Goal: Task Accomplishment & Management: Manage account settings

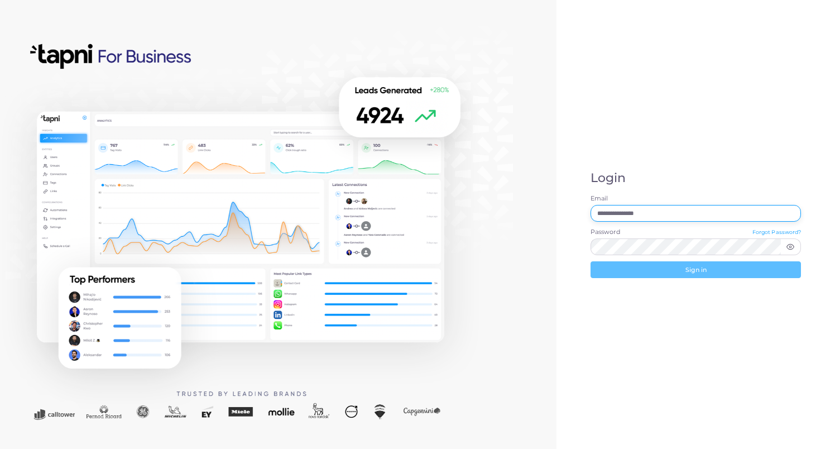
type input "**********"
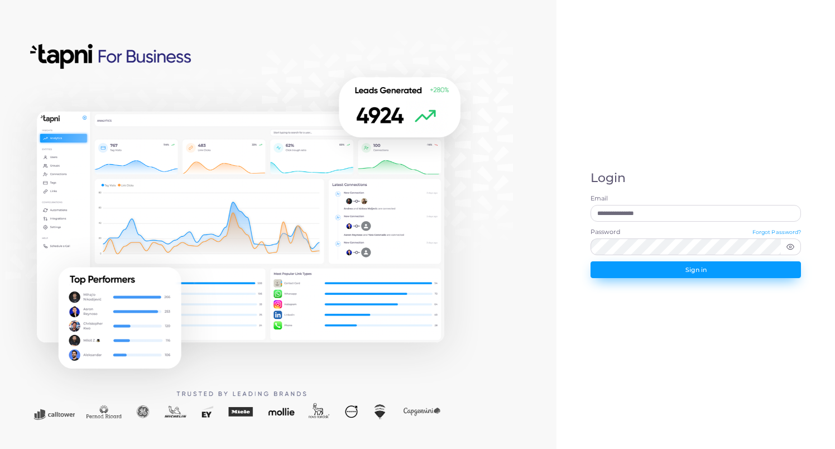
click at [703, 267] on button "Sign in" at bounding box center [696, 269] width 211 height 17
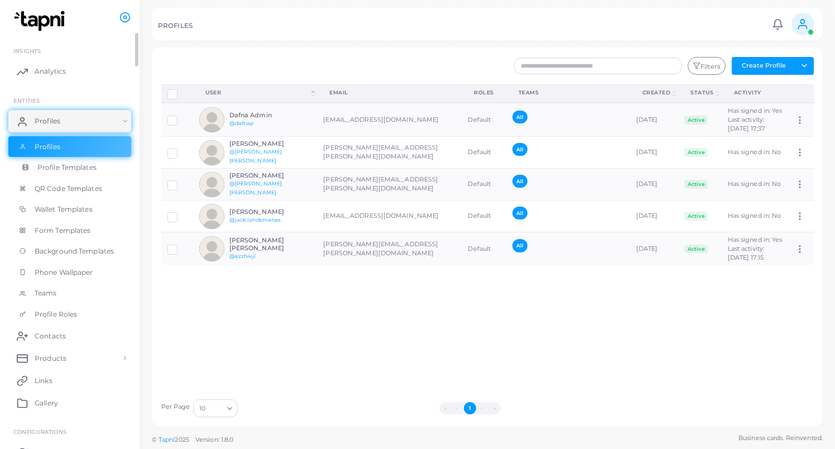
click at [78, 166] on span "Profile Templates" at bounding box center [66, 167] width 59 height 10
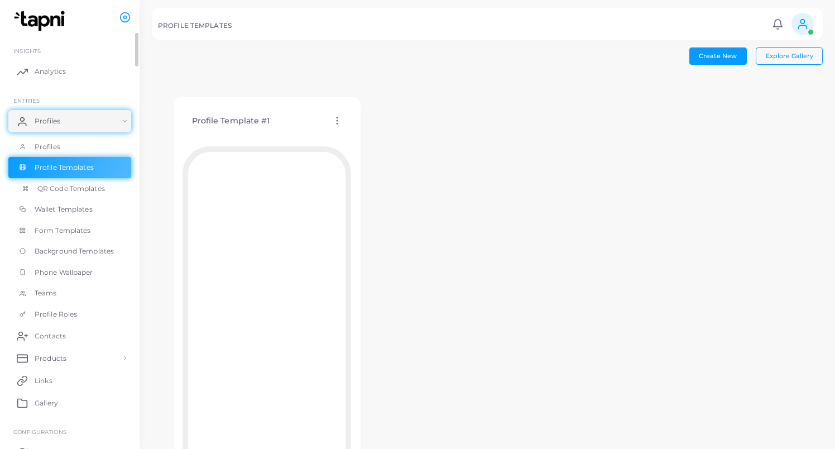
click at [71, 189] on span "QR Code Templates" at bounding box center [71, 189] width 68 height 10
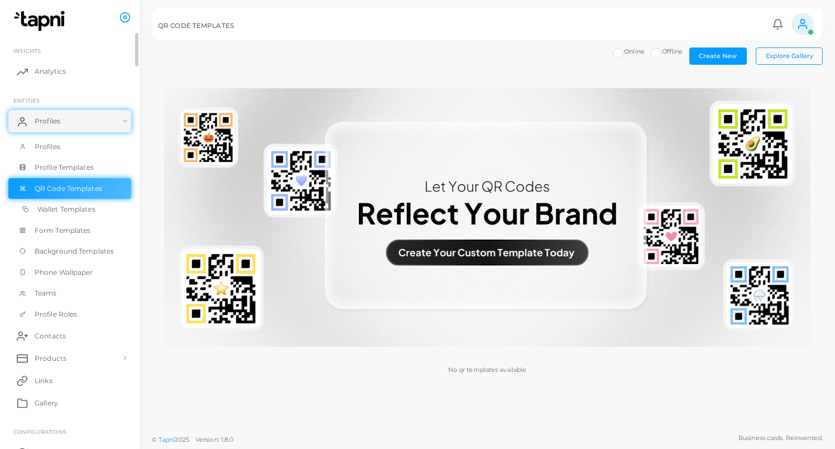
click at [58, 209] on span "Wallet Templates" at bounding box center [66, 209] width 58 height 10
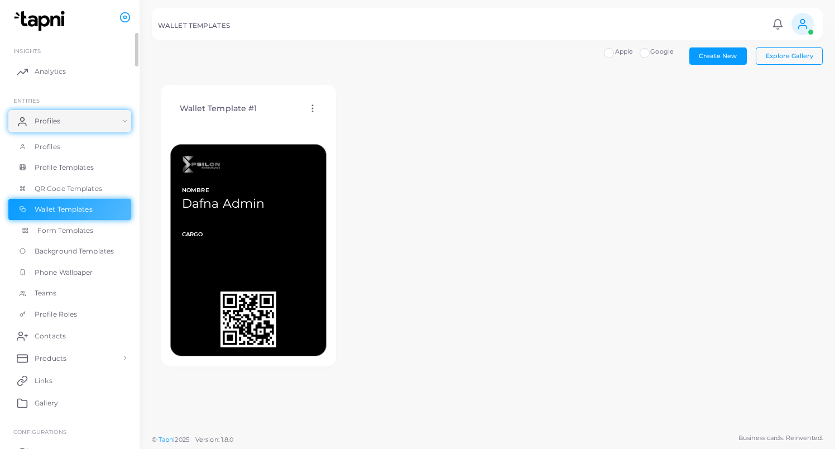
click at [51, 227] on span "Form Templates" at bounding box center [65, 231] width 56 height 10
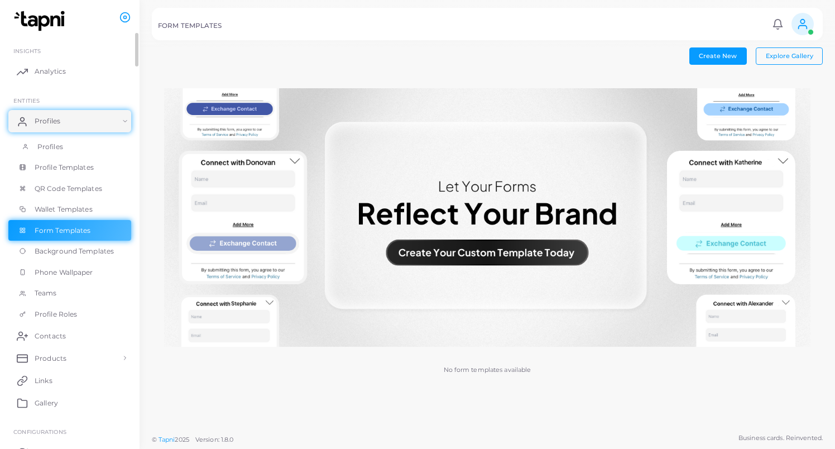
click at [54, 146] on span "Profiles" at bounding box center [50, 147] width 26 height 10
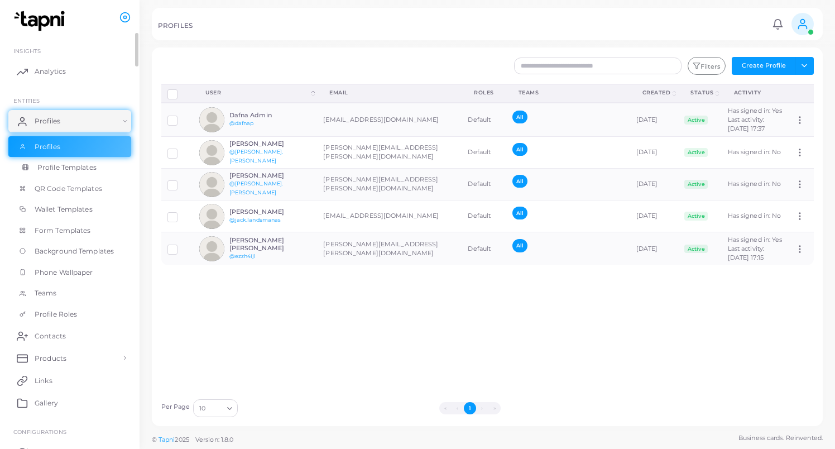
click at [75, 166] on span "Profile Templates" at bounding box center [66, 167] width 59 height 10
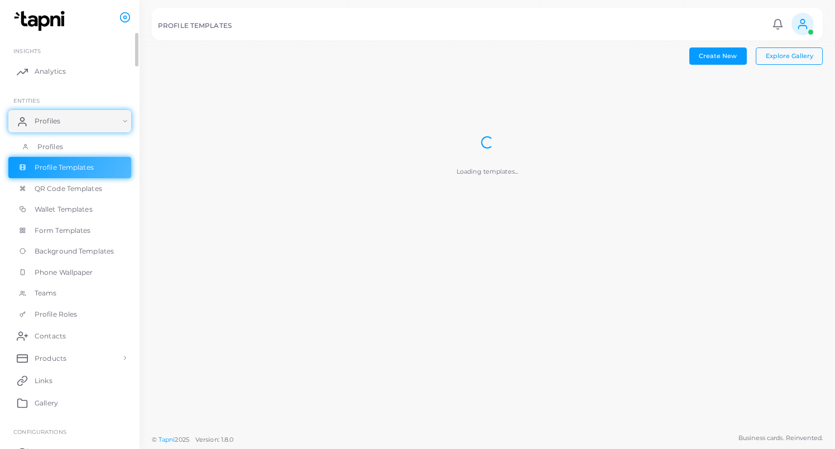
click at [65, 143] on link "Profiles" at bounding box center [69, 146] width 123 height 21
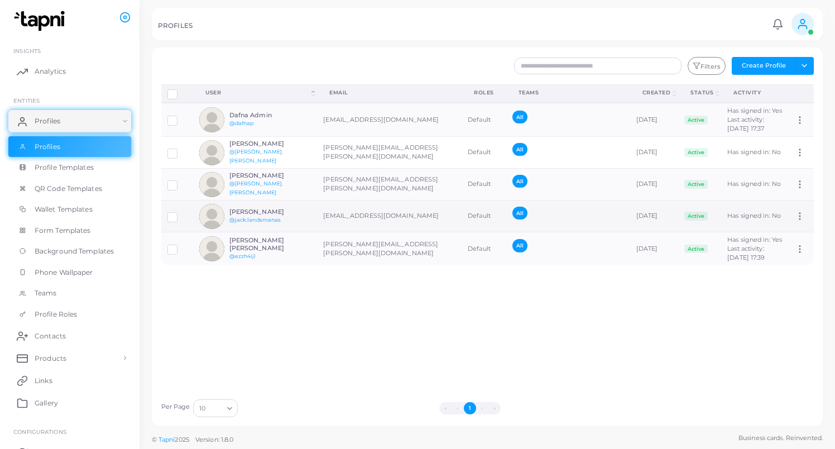
click at [181, 213] on label at bounding box center [181, 213] width 0 height 0
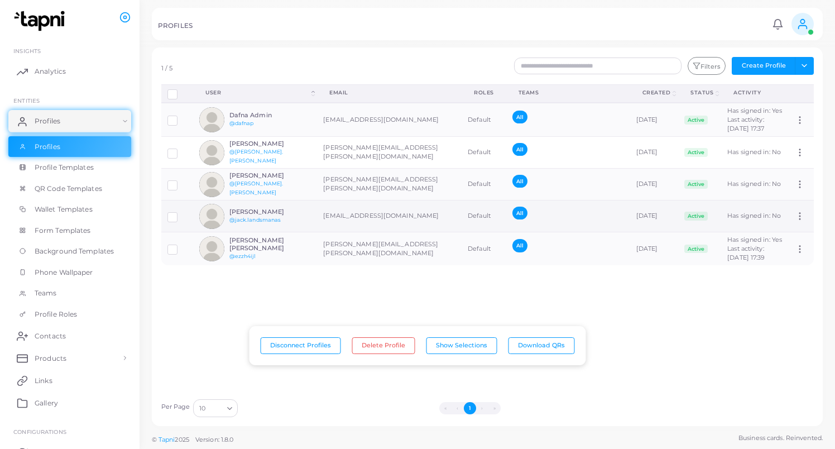
click at [181, 213] on label at bounding box center [181, 213] width 0 height 0
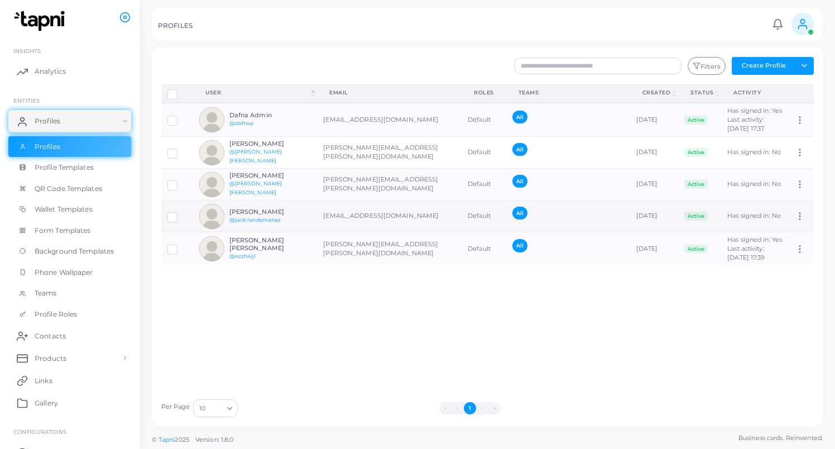
click at [354, 219] on td "[EMAIL_ADDRESS][DOMAIN_NAME]" at bounding box center [389, 216] width 145 height 32
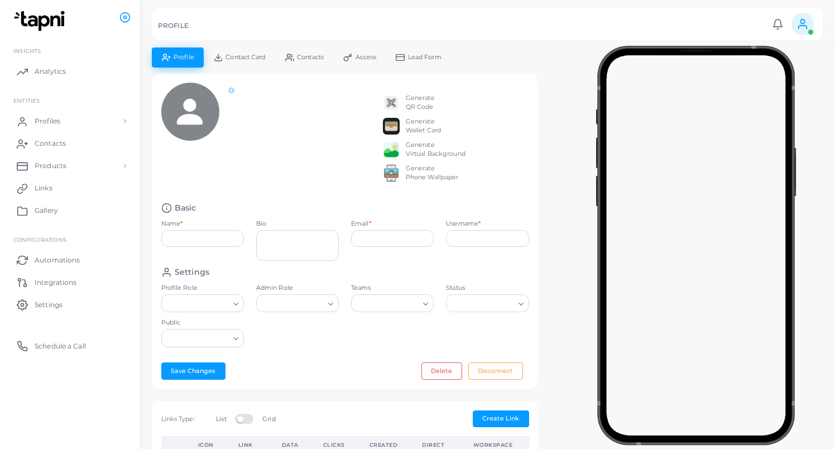
type input "**********"
type textarea "**********"
type input "**********"
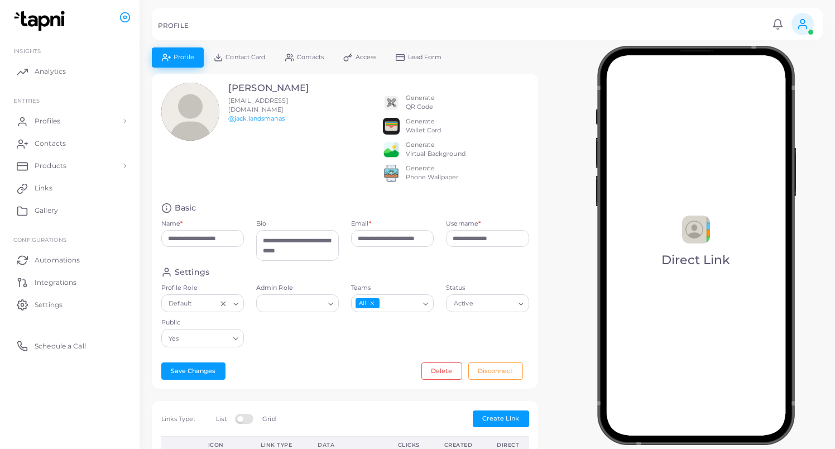
click at [232, 52] on link "Contact Card" at bounding box center [239, 57] width 71 height 20
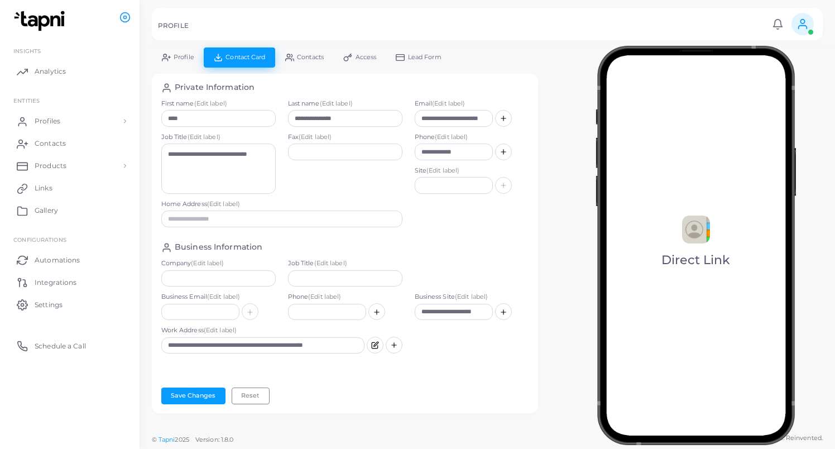
click at [322, 55] on span "Contacts" at bounding box center [310, 57] width 27 height 6
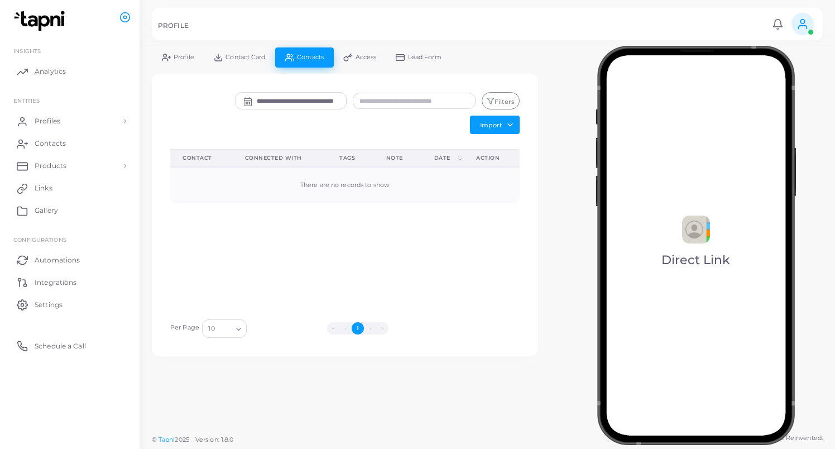
click at [368, 58] on span "Access" at bounding box center [366, 57] width 21 height 6
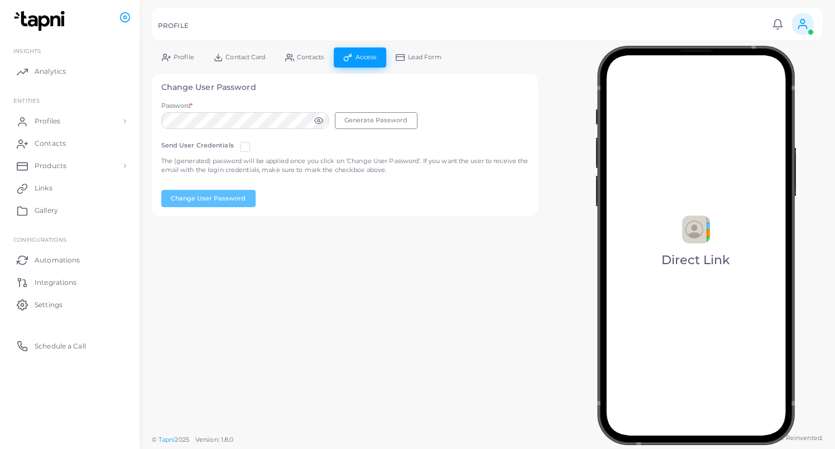
click at [180, 56] on span "Profile" at bounding box center [184, 57] width 21 height 6
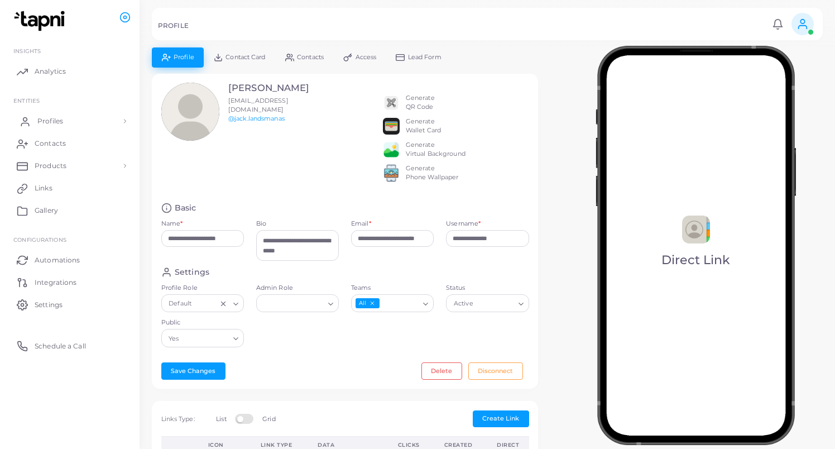
click at [51, 117] on span "Profiles" at bounding box center [50, 121] width 26 height 10
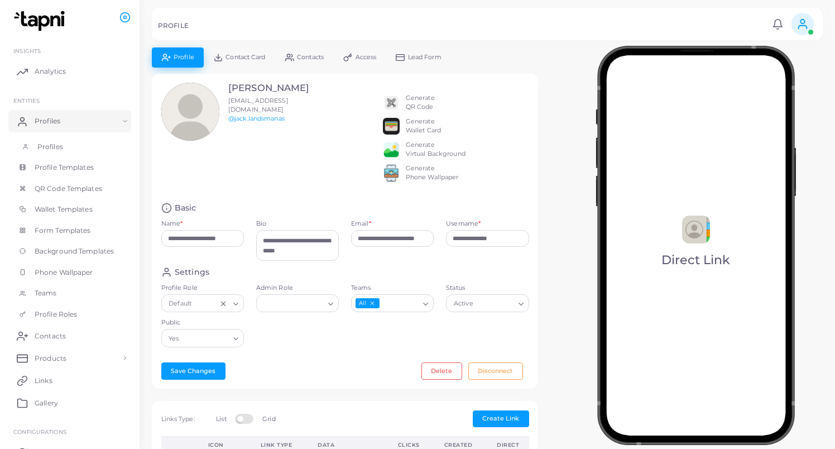
click at [47, 142] on span "Profiles" at bounding box center [50, 147] width 26 height 10
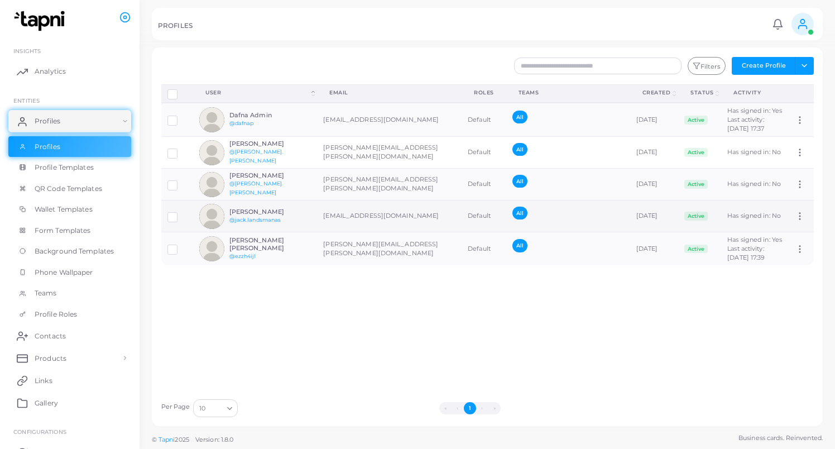
click at [288, 216] on h6 "[PERSON_NAME]" at bounding box center [270, 211] width 82 height 7
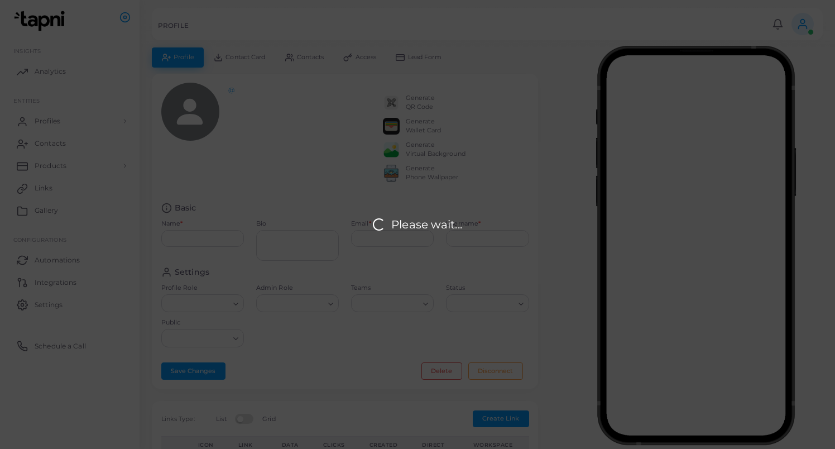
type input "**********"
type textarea "**********"
type input "**********"
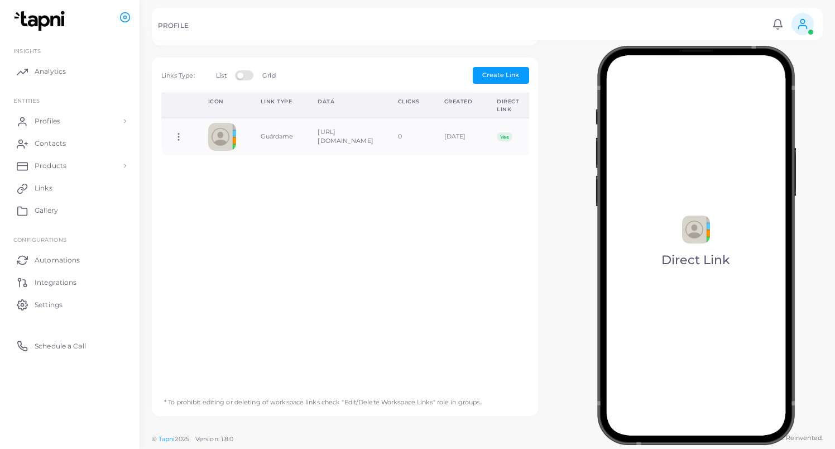
scroll to position [346, 0]
click at [179, 138] on icon at bounding box center [179, 137] width 10 height 10
click at [204, 196] on span "Toggle Direct Link" at bounding box center [230, 197] width 57 height 9
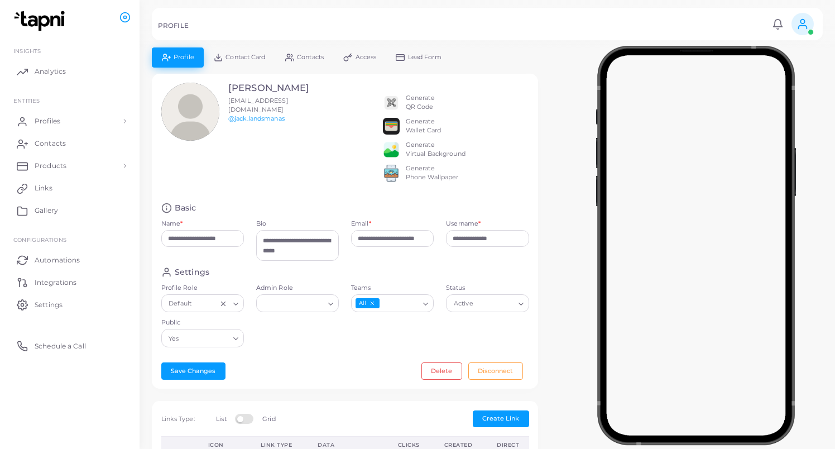
scroll to position [0, 0]
click at [36, 118] on link "Profiles" at bounding box center [69, 121] width 123 height 22
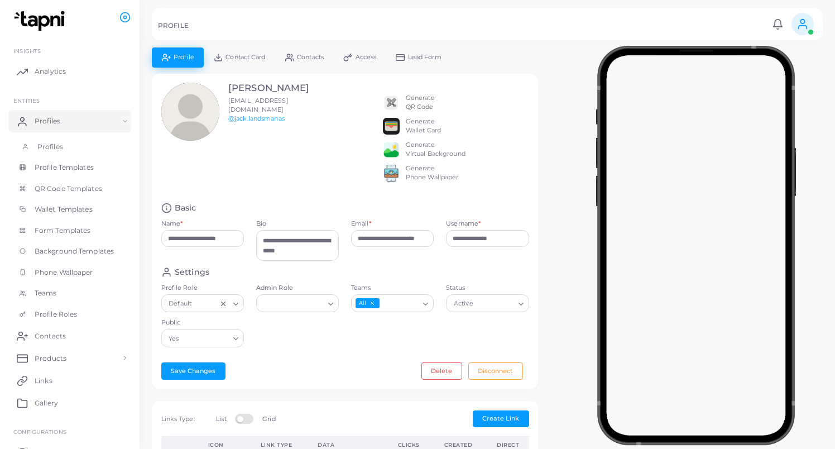
click at [42, 143] on span "Profiles" at bounding box center [50, 147] width 26 height 10
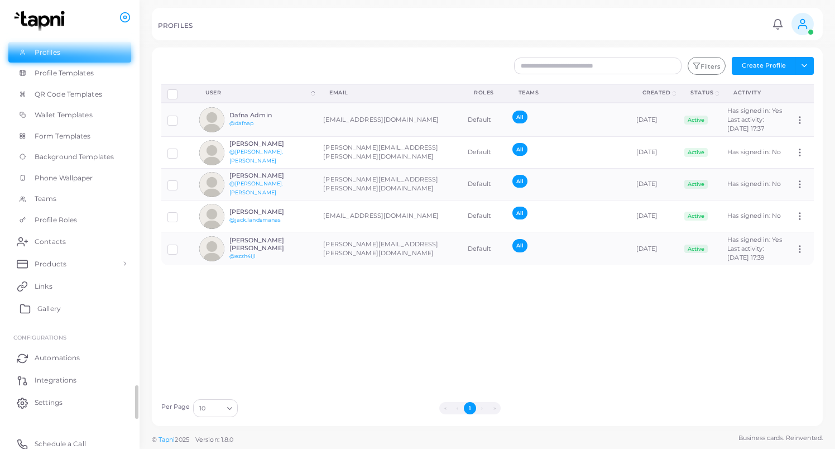
scroll to position [95, 0]
click at [86, 260] on link "Products" at bounding box center [69, 262] width 123 height 22
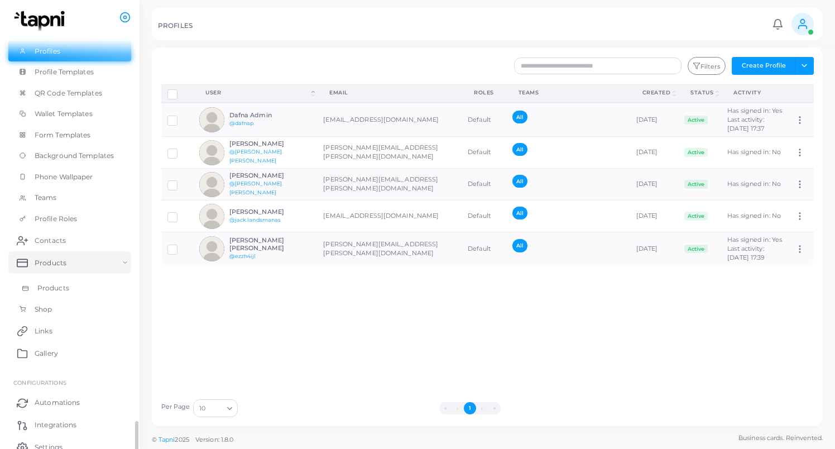
click at [58, 283] on span "Products" at bounding box center [53, 288] width 32 height 10
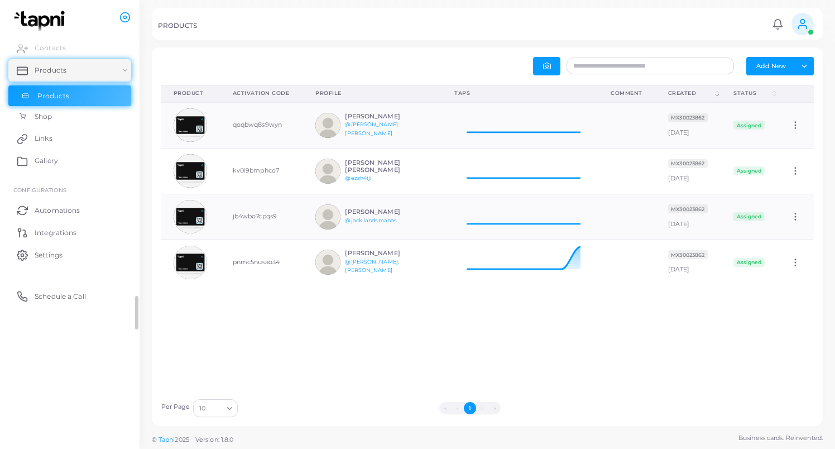
scroll to position [45, 156]
click at [188, 126] on img at bounding box center [190, 124] width 33 height 33
click at [372, 119] on h6 "[PERSON_NAME]" at bounding box center [386, 116] width 82 height 7
click at [801, 124] on icon at bounding box center [796, 125] width 10 height 10
click at [532, 130] on icon at bounding box center [520, 121] width 132 height 28
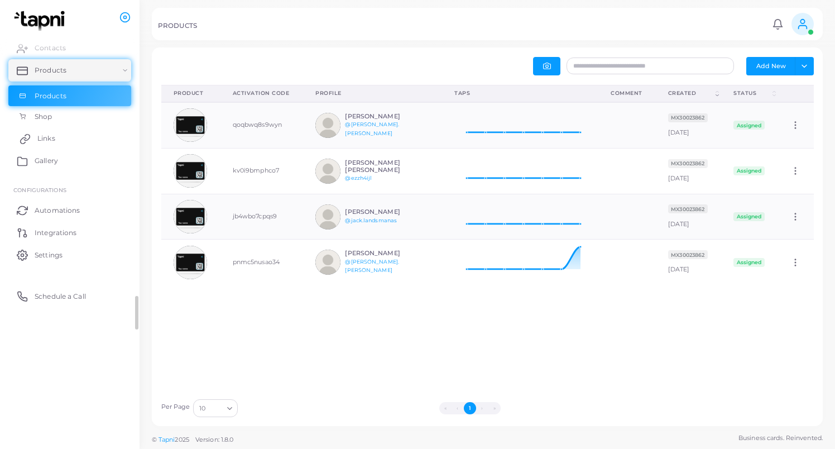
click at [46, 135] on span "Links" at bounding box center [46, 138] width 18 height 10
